Goal: Information Seeking & Learning: Find specific fact

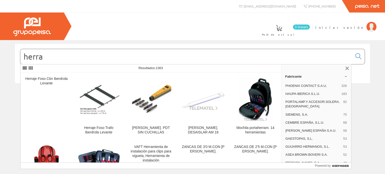
click at [118, 54] on input "herra" at bounding box center [186, 56] width 332 height 15
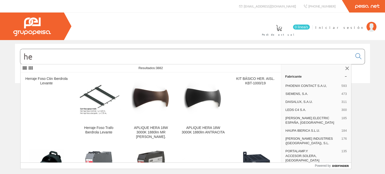
type input "h"
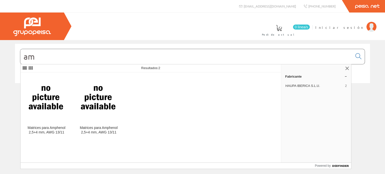
type input "a"
